Goal: Task Accomplishment & Management: Manage account settings

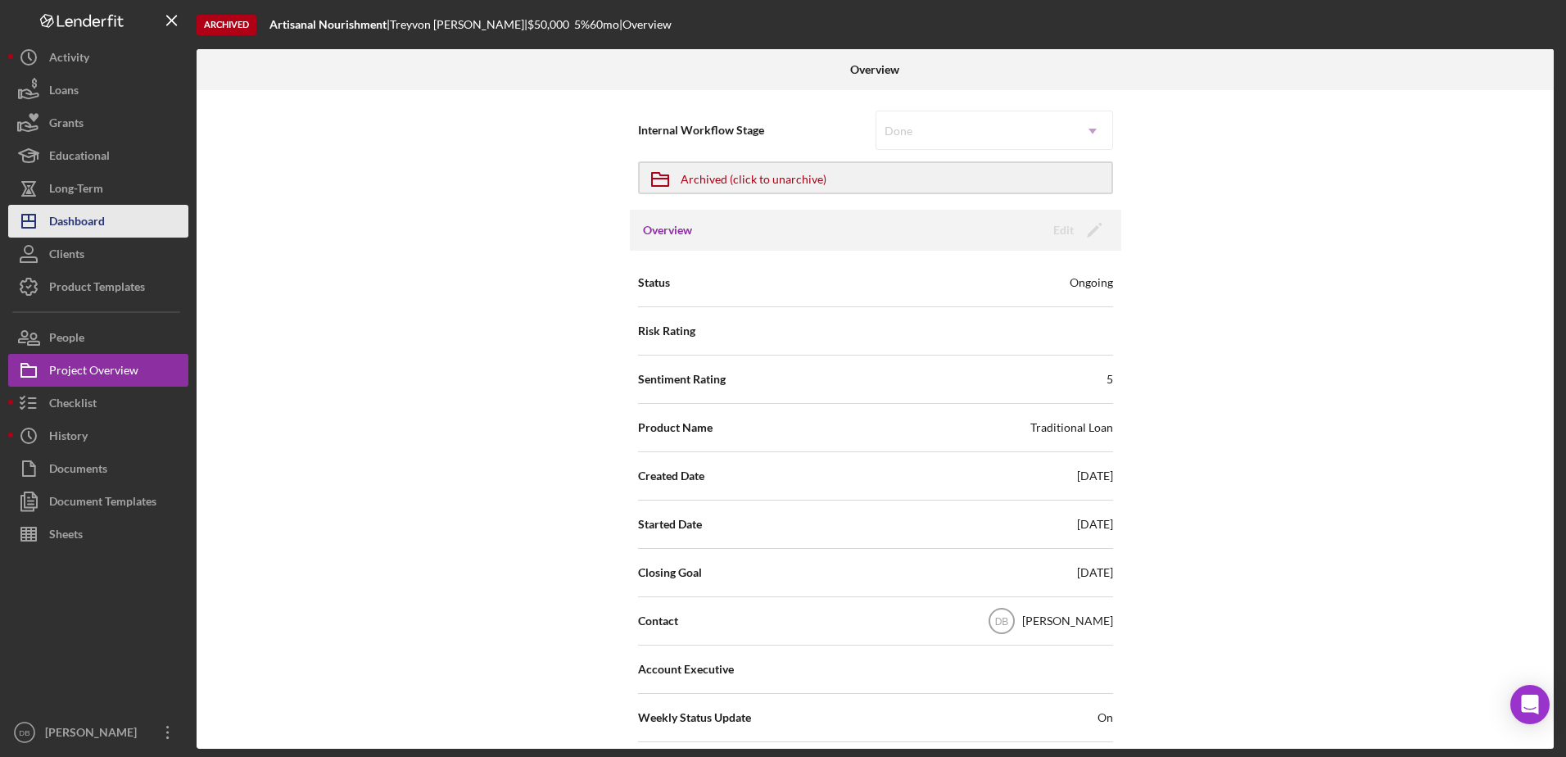
click at [82, 224] on div "Dashboard" at bounding box center [77, 223] width 56 height 37
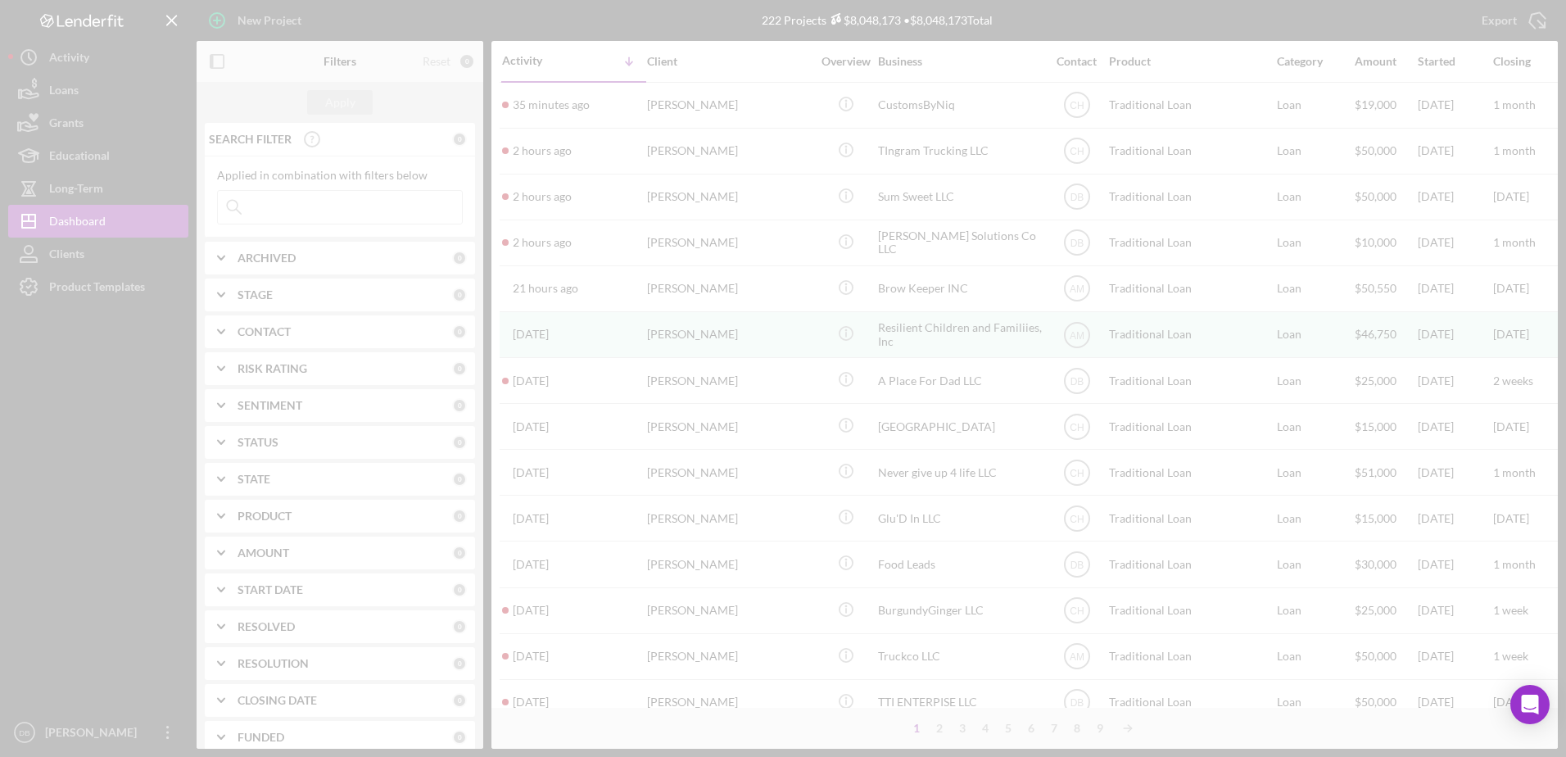
click at [292, 190] on div at bounding box center [783, 378] width 1566 height 757
click at [296, 202] on div at bounding box center [783, 378] width 1566 height 757
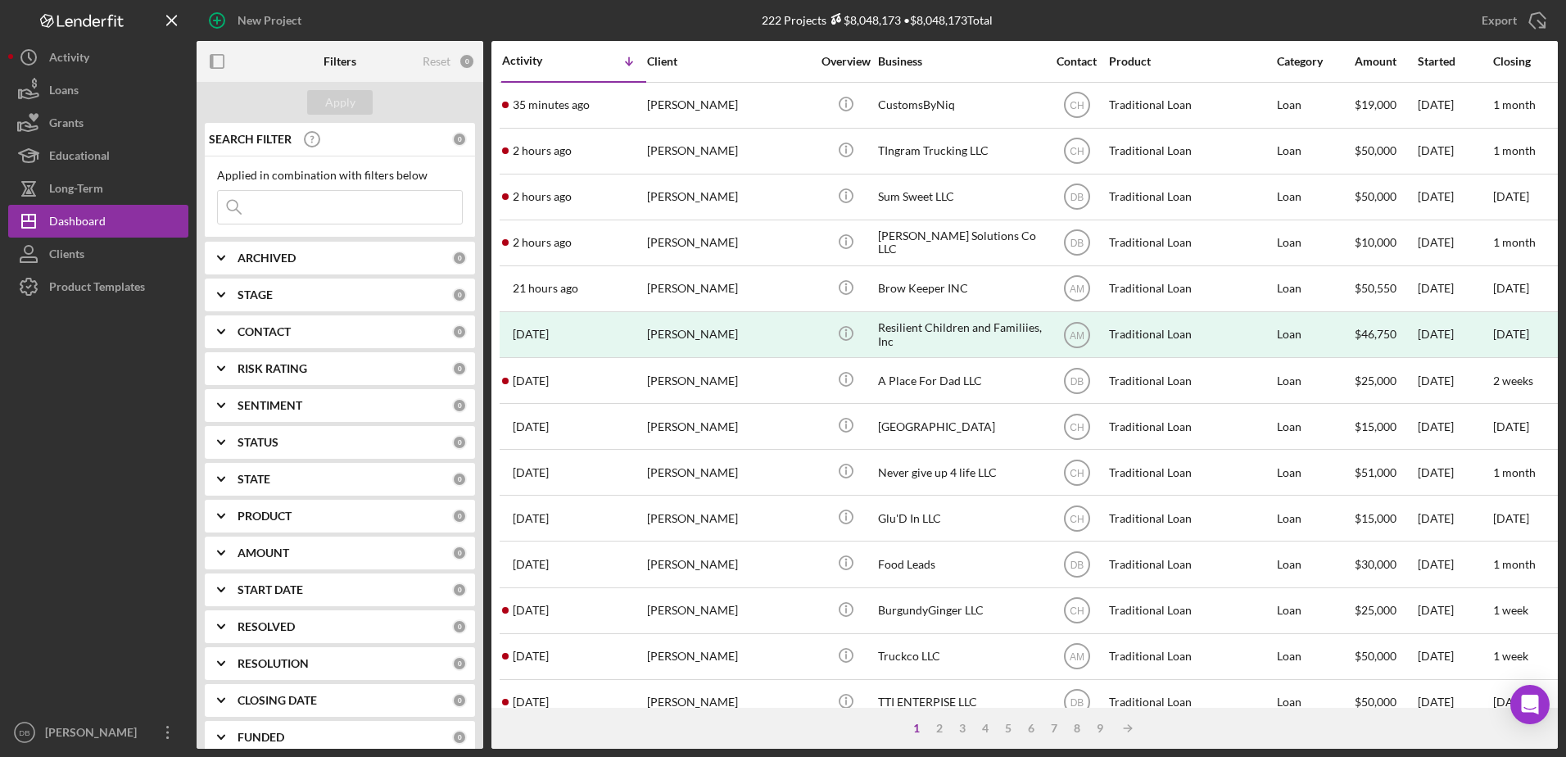
click at [296, 217] on input at bounding box center [340, 207] width 244 height 33
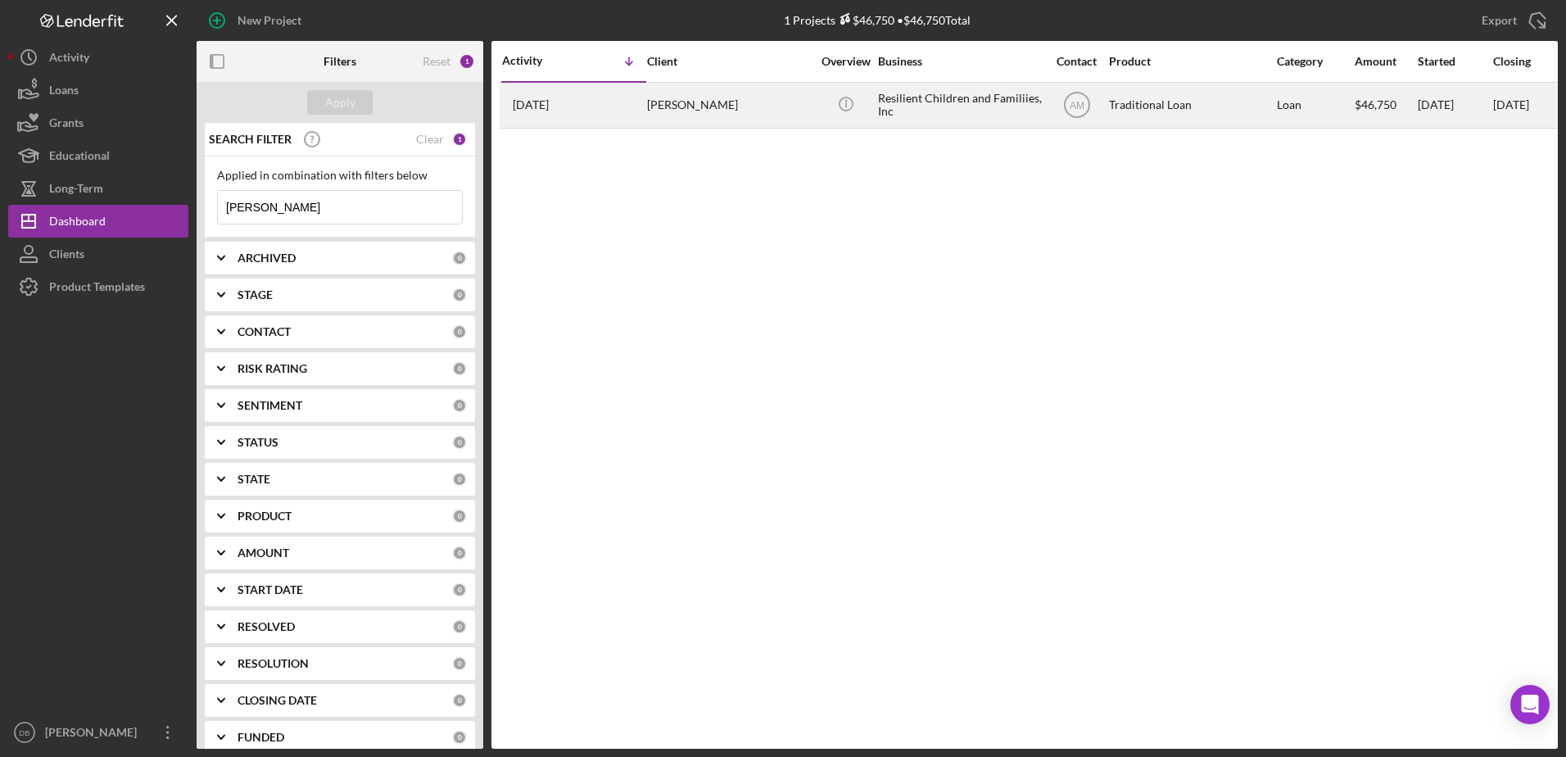
type input "[PERSON_NAME]"
click at [782, 89] on div "[PERSON_NAME]" at bounding box center [729, 105] width 164 height 43
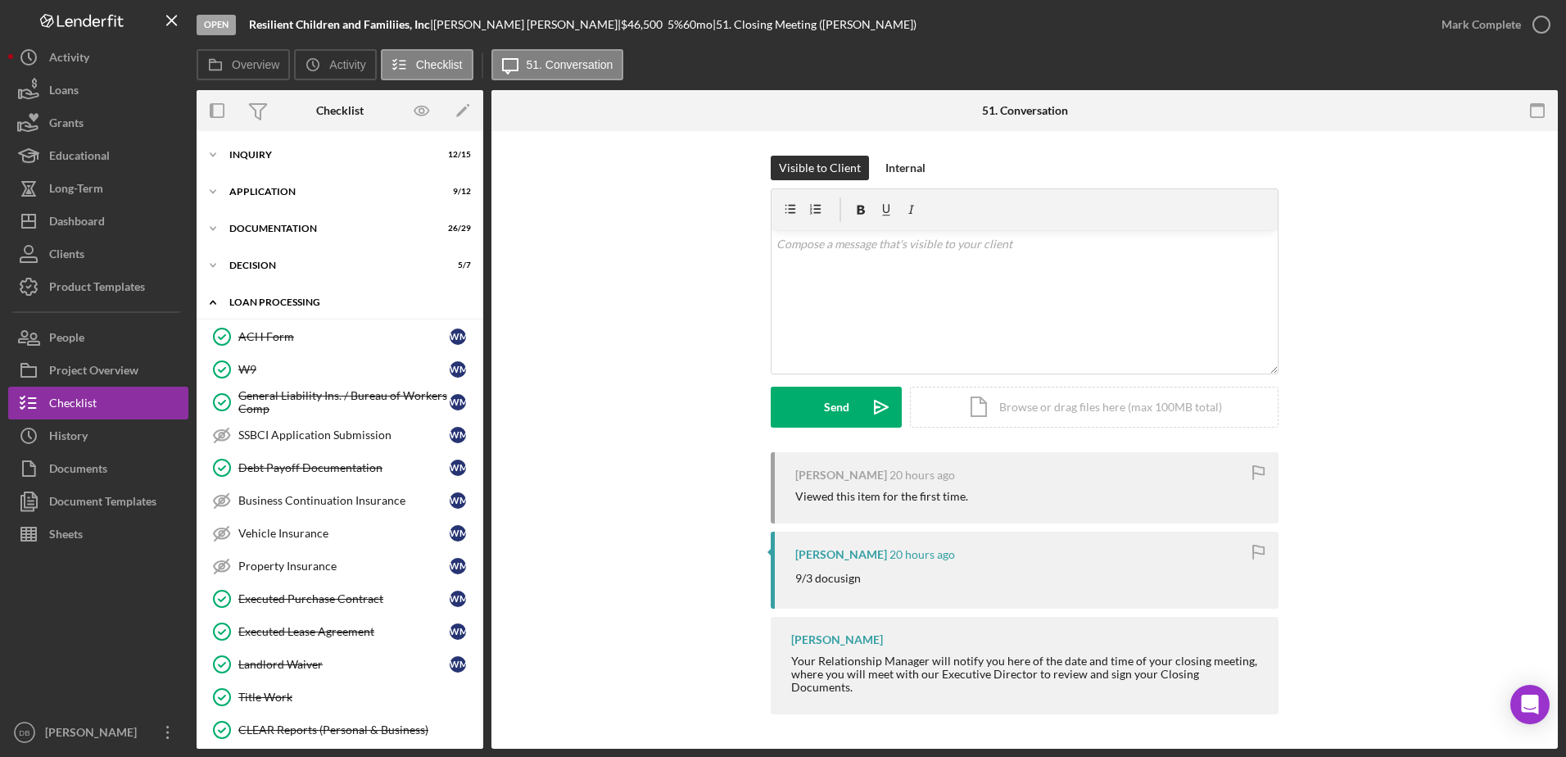
click at [210, 295] on icon "Icon/Expander" at bounding box center [213, 302] width 33 height 33
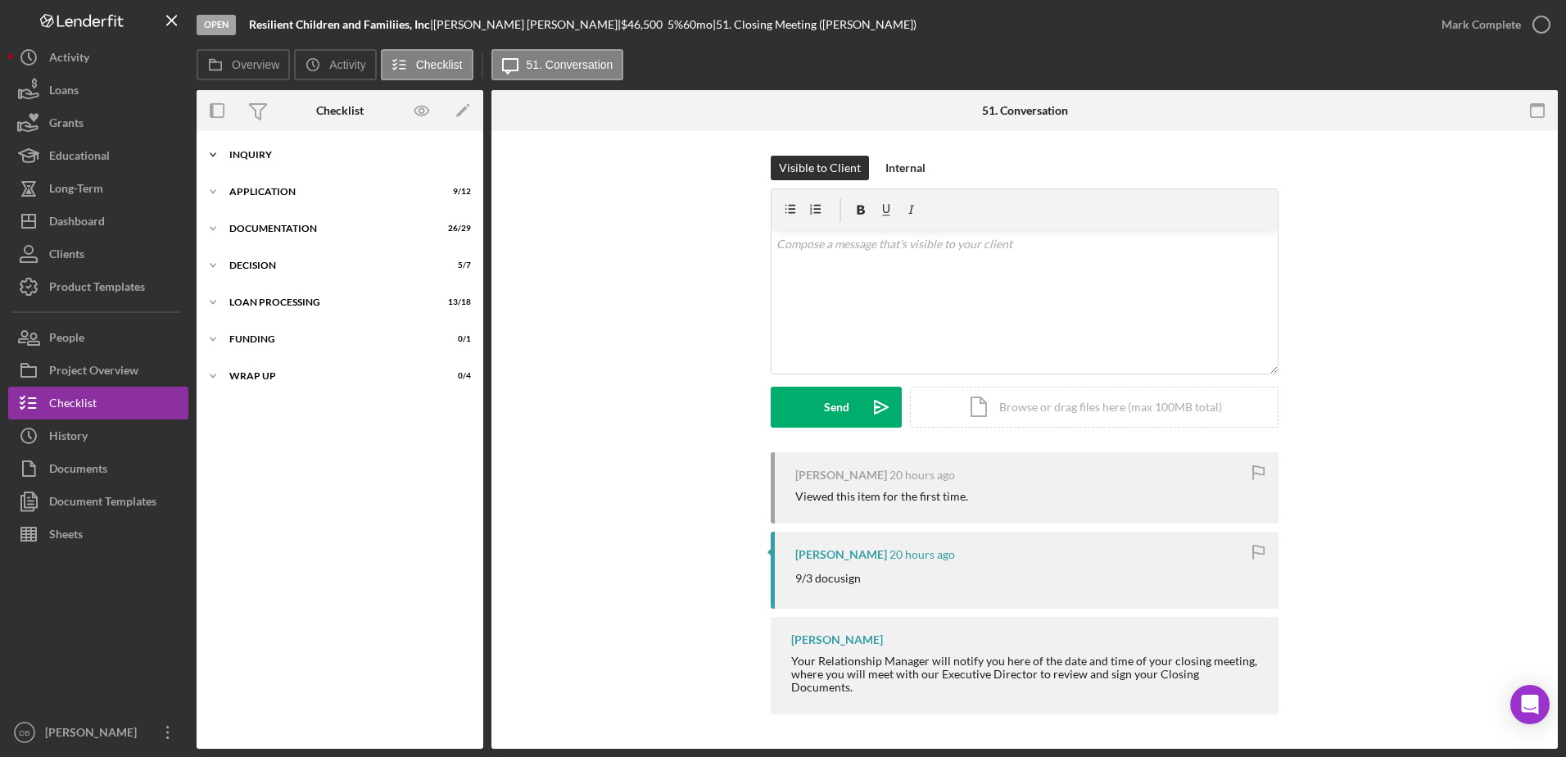
click at [274, 165] on div "Icon/Expander Inquiry 12 / 15" at bounding box center [340, 154] width 287 height 33
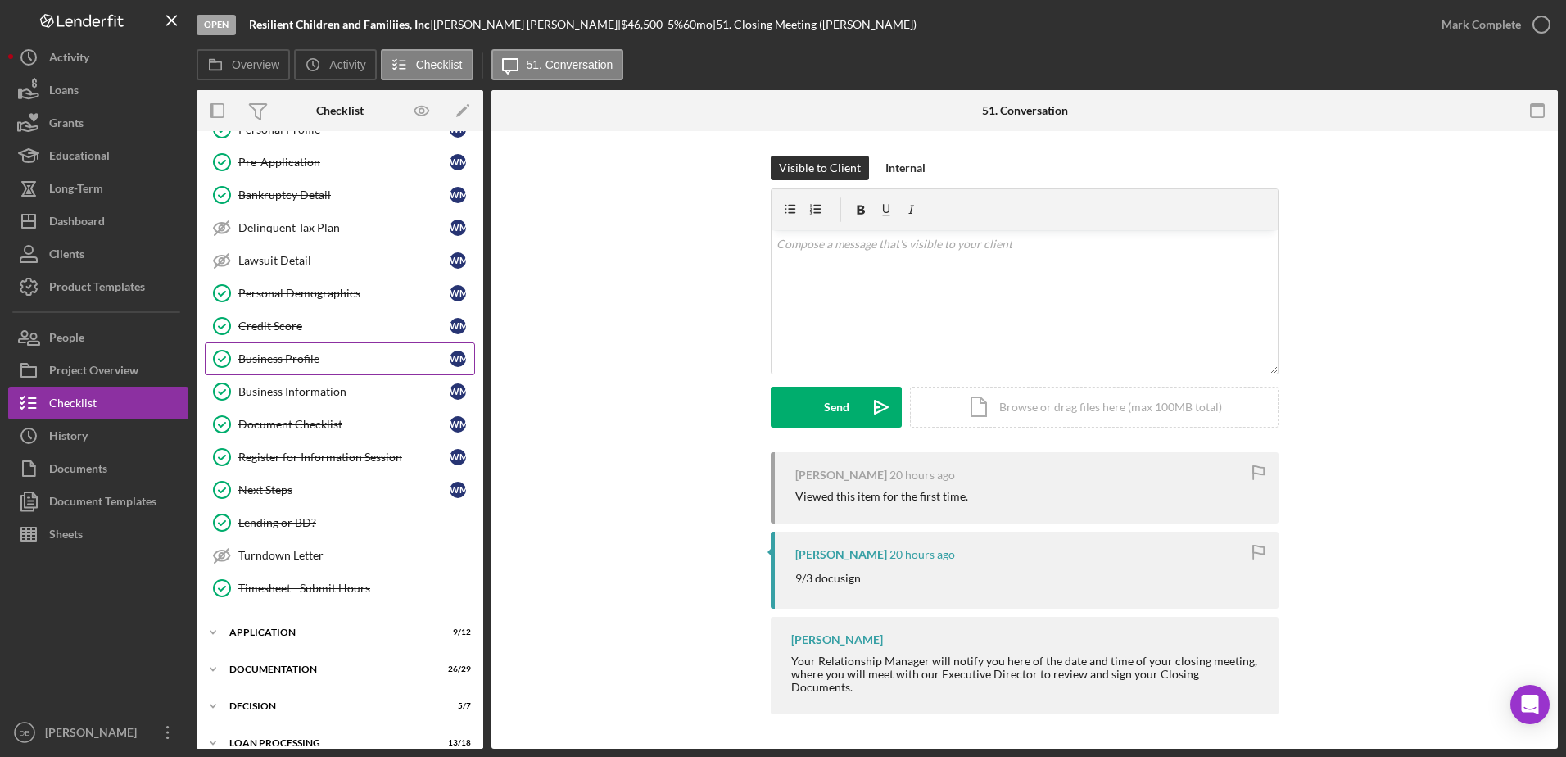
scroll to position [153, 0]
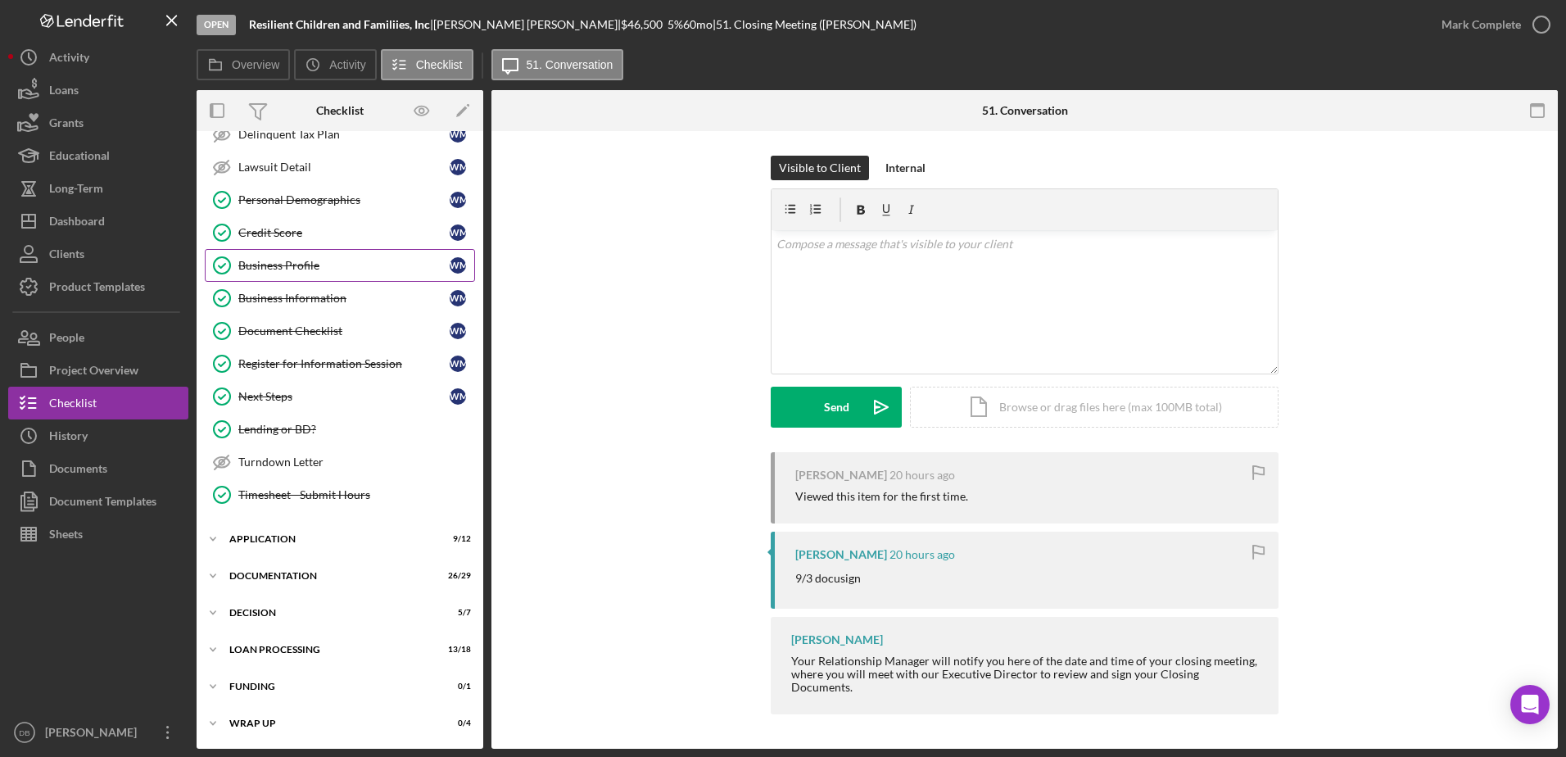
click at [307, 269] on div "Business Profile" at bounding box center [343, 265] width 211 height 13
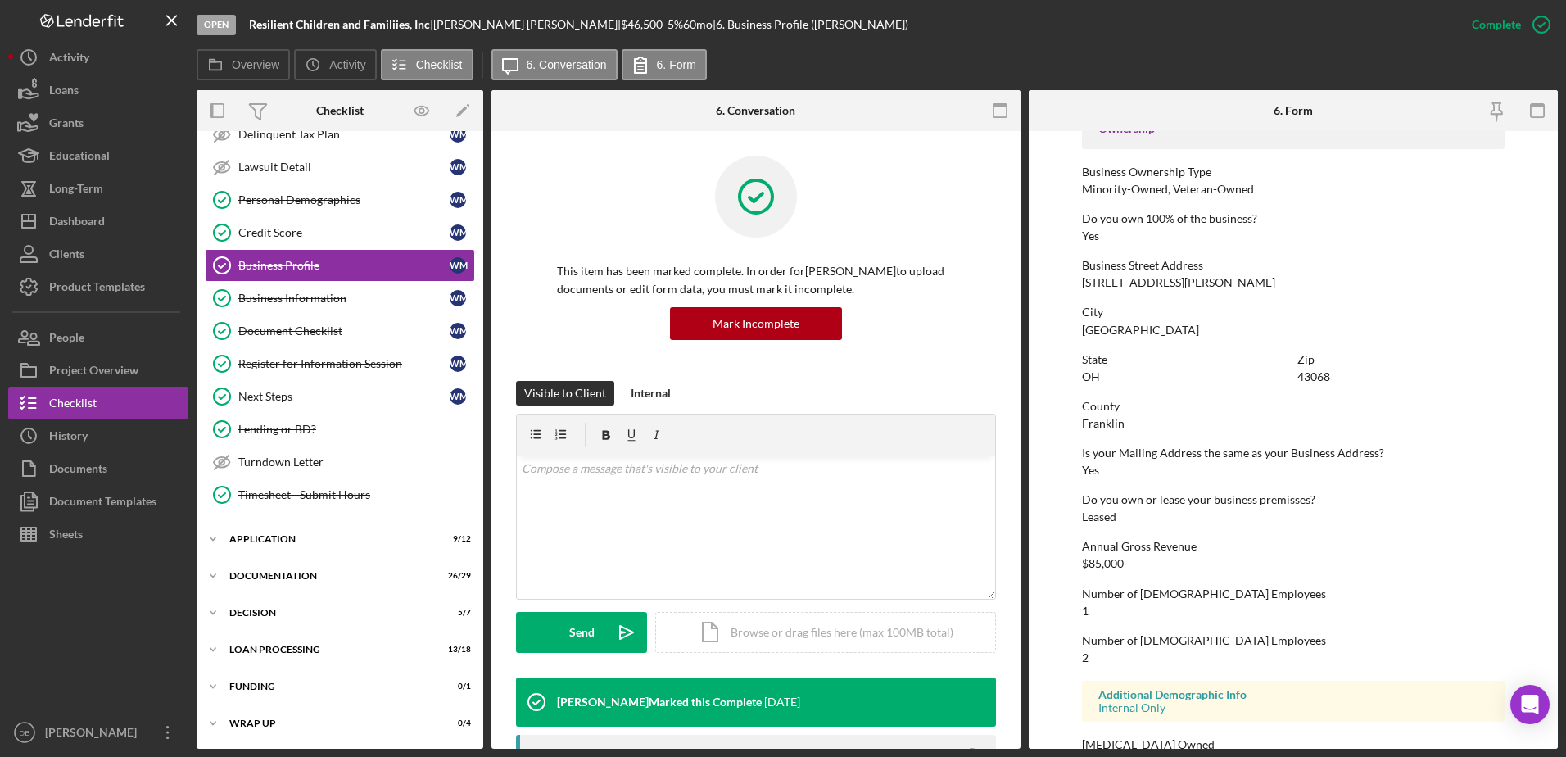
scroll to position [618, 0]
